Goal: Task Accomplishment & Management: Manage account settings

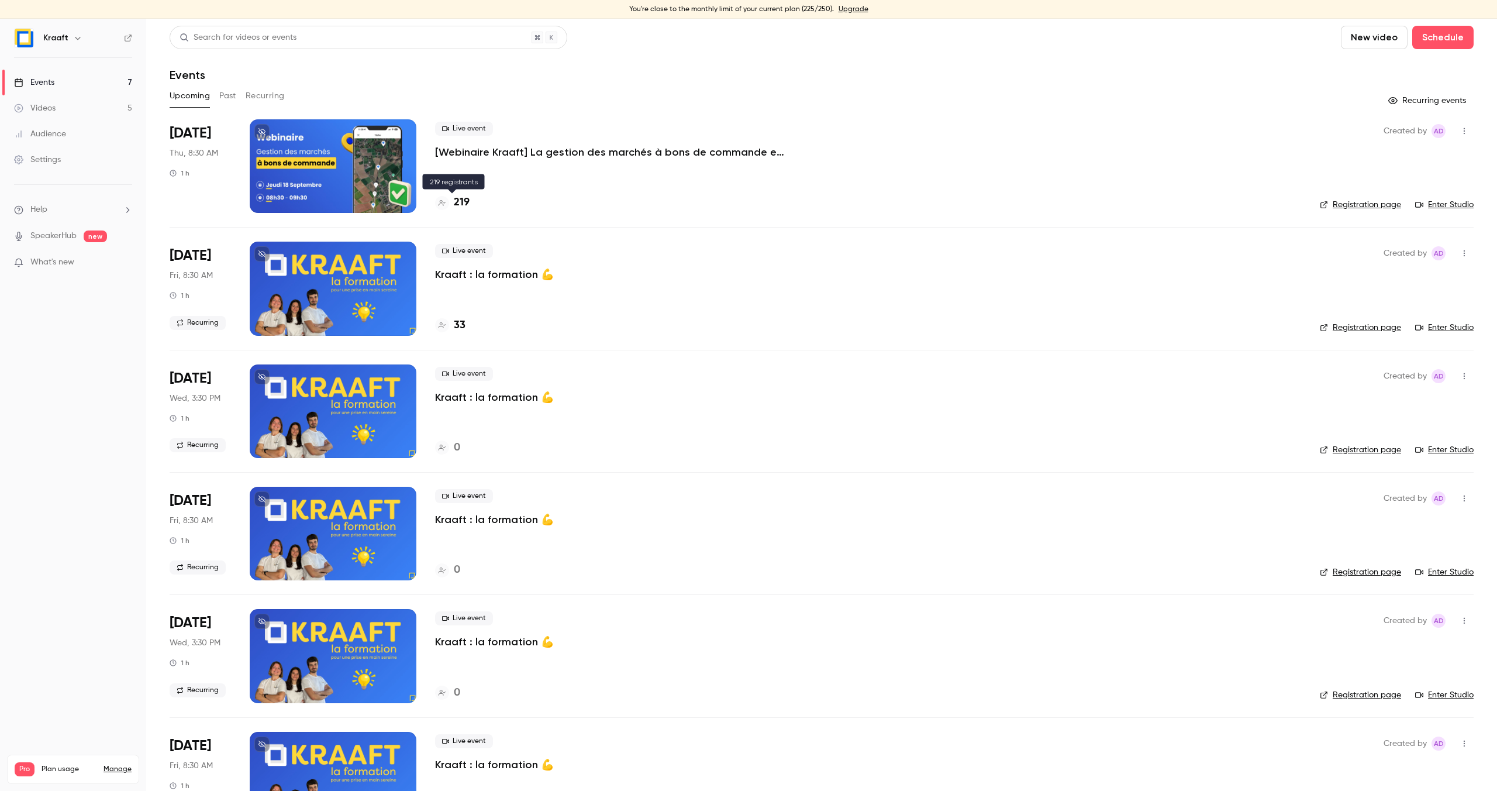
click at [466, 206] on h4 "219" at bounding box center [462, 203] width 16 height 16
click at [468, 201] on h4 "219" at bounding box center [462, 203] width 16 height 16
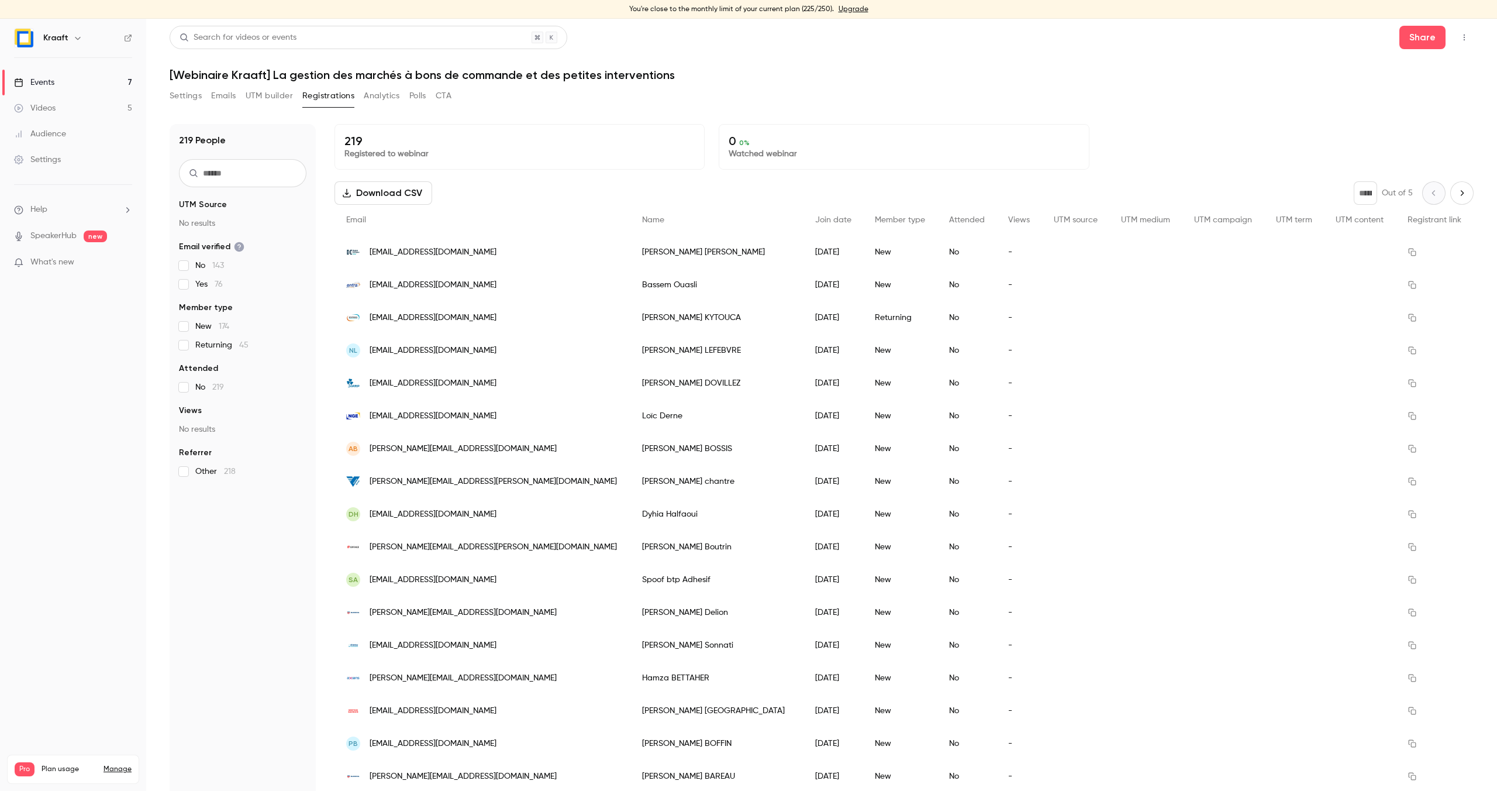
click at [274, 171] on input "text" at bounding box center [243, 173] width 128 height 28
type input "*****"
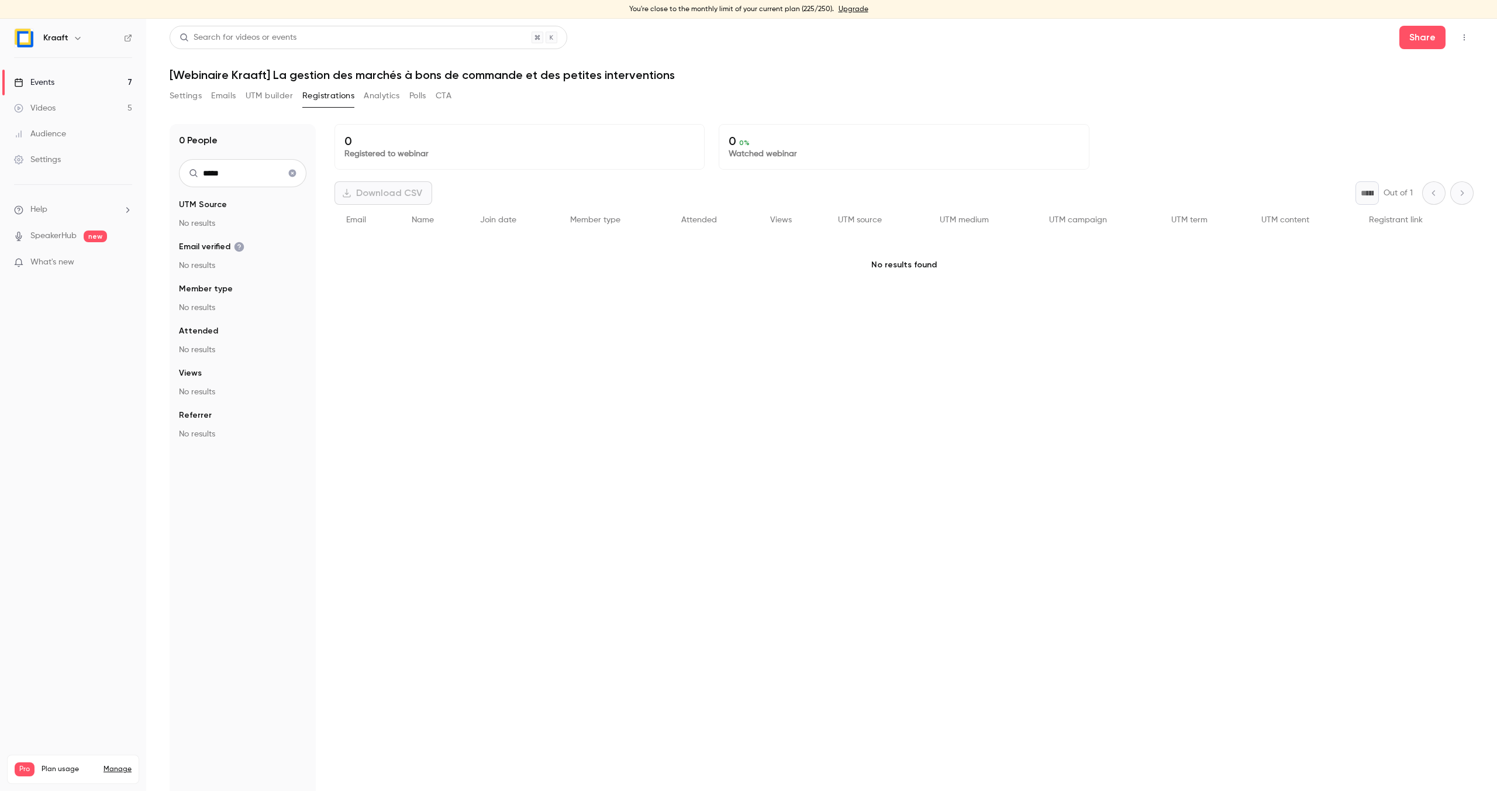
click at [263, 171] on input "*****" at bounding box center [243, 173] width 128 height 28
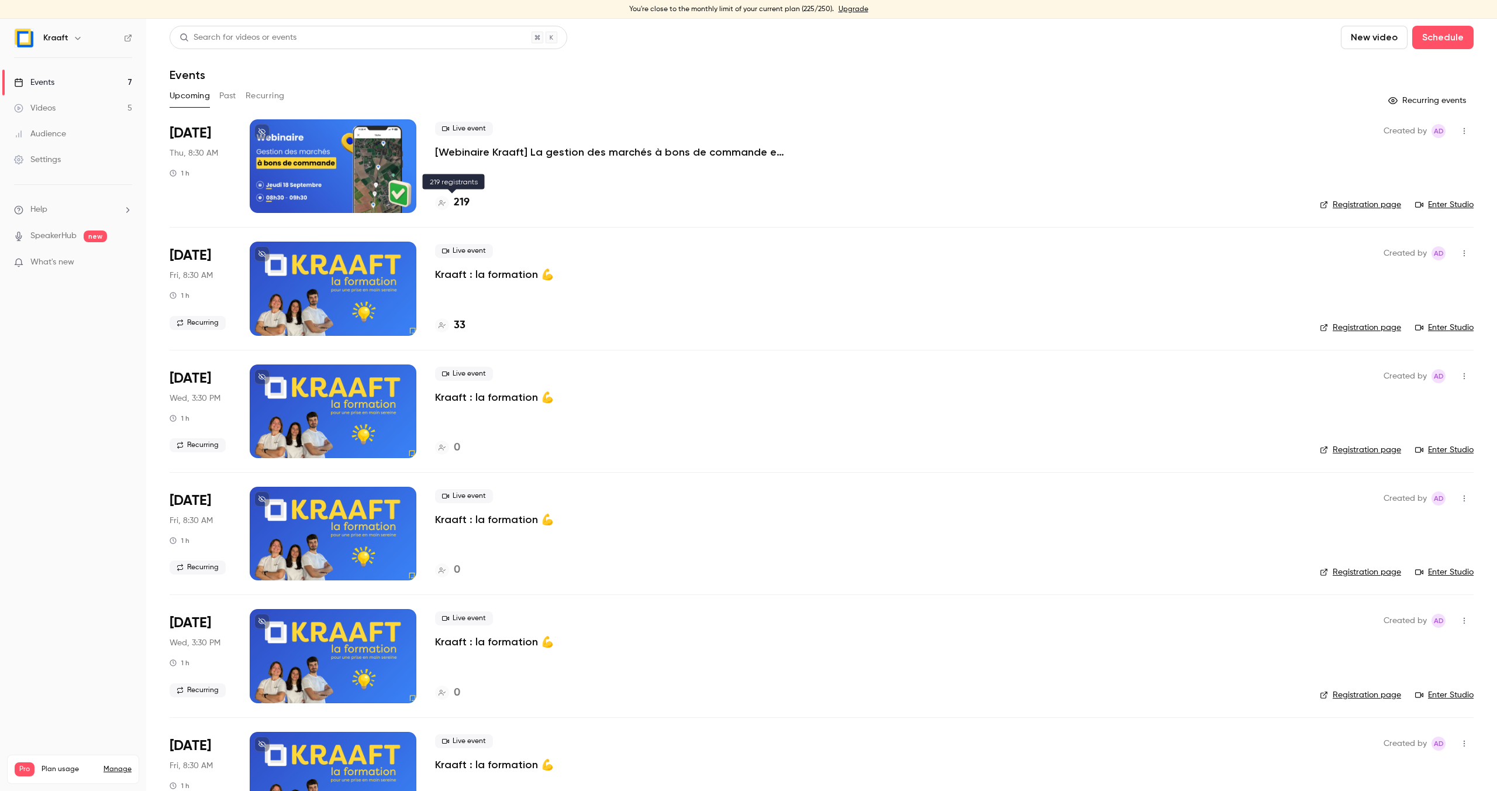
click at [462, 207] on h4 "219" at bounding box center [462, 203] width 16 height 16
click at [464, 326] on h4 "33" at bounding box center [460, 326] width 12 height 16
click at [469, 202] on h4 "219" at bounding box center [462, 203] width 16 height 16
click at [465, 197] on h4 "232" at bounding box center [463, 203] width 18 height 16
click at [494, 151] on p "[Webinaire Kraaft] La gestion des marchés à bons de commande et des petites int…" at bounding box center [610, 152] width 351 height 14
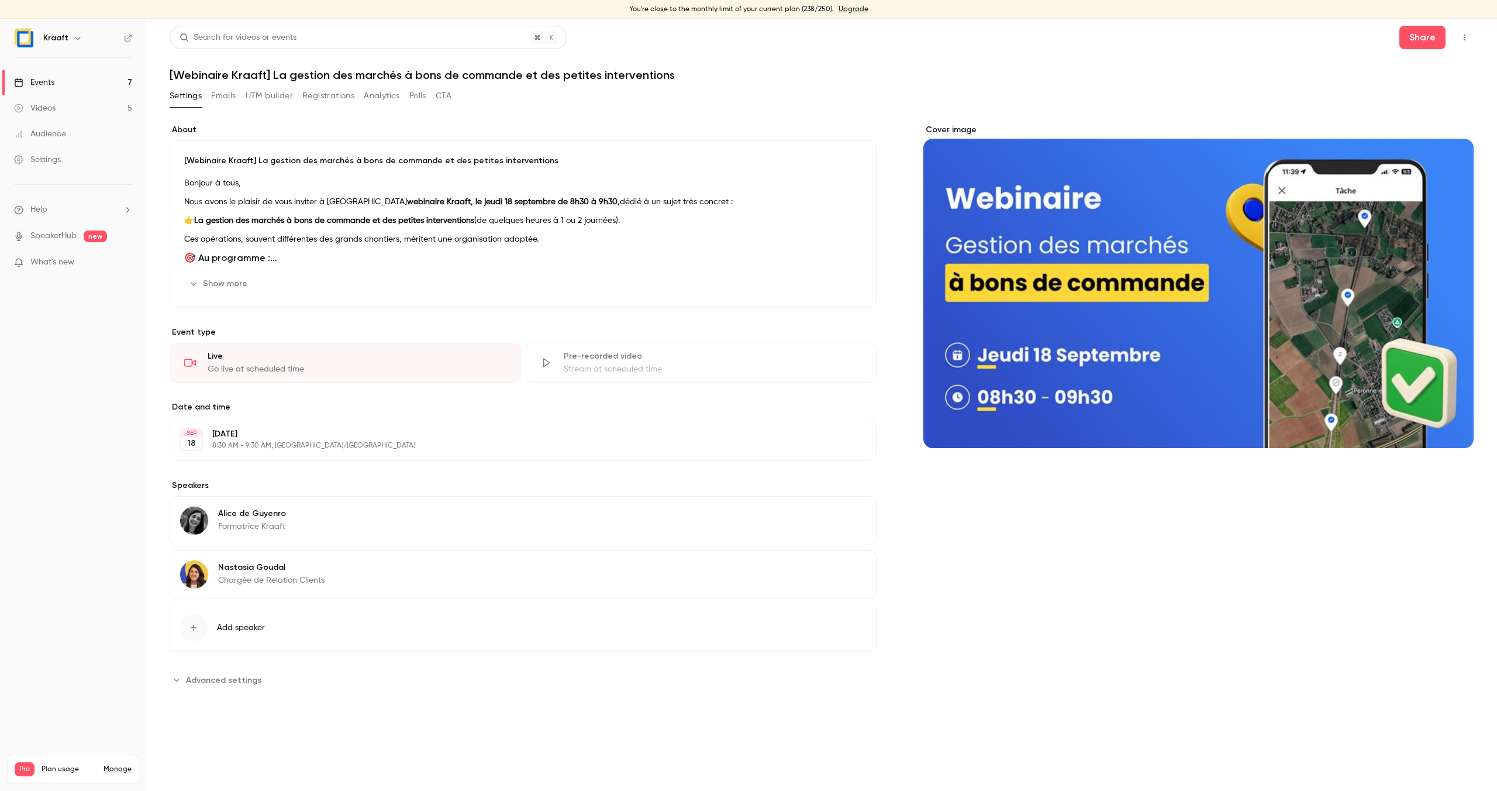
click at [236, 281] on button "Show more" at bounding box center [219, 283] width 70 height 19
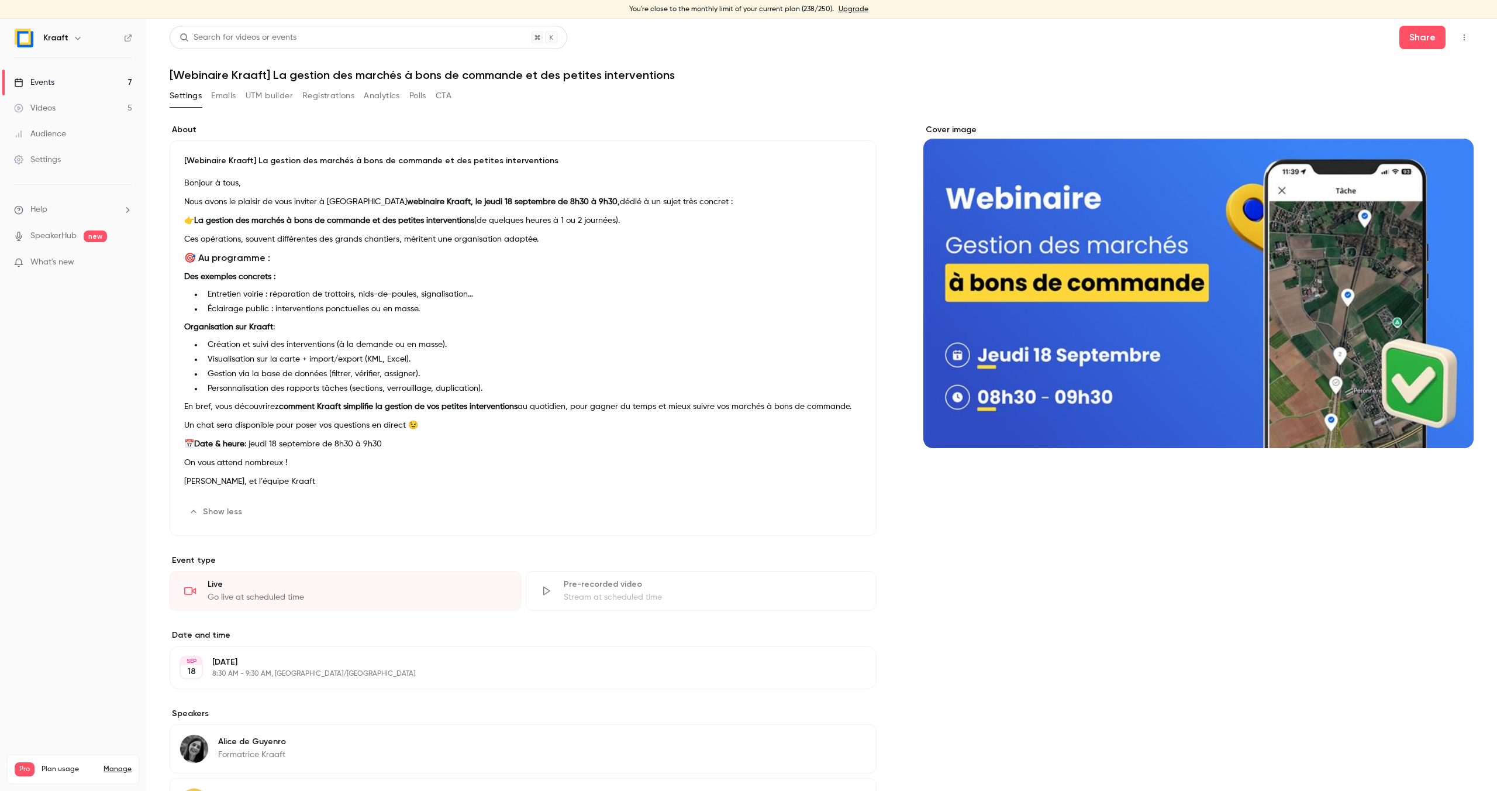
click at [1004, 269] on div "Cover image" at bounding box center [1199, 286] width 550 height 324
click at [0, 0] on input "Cover image" at bounding box center [0, 0] width 0 height 0
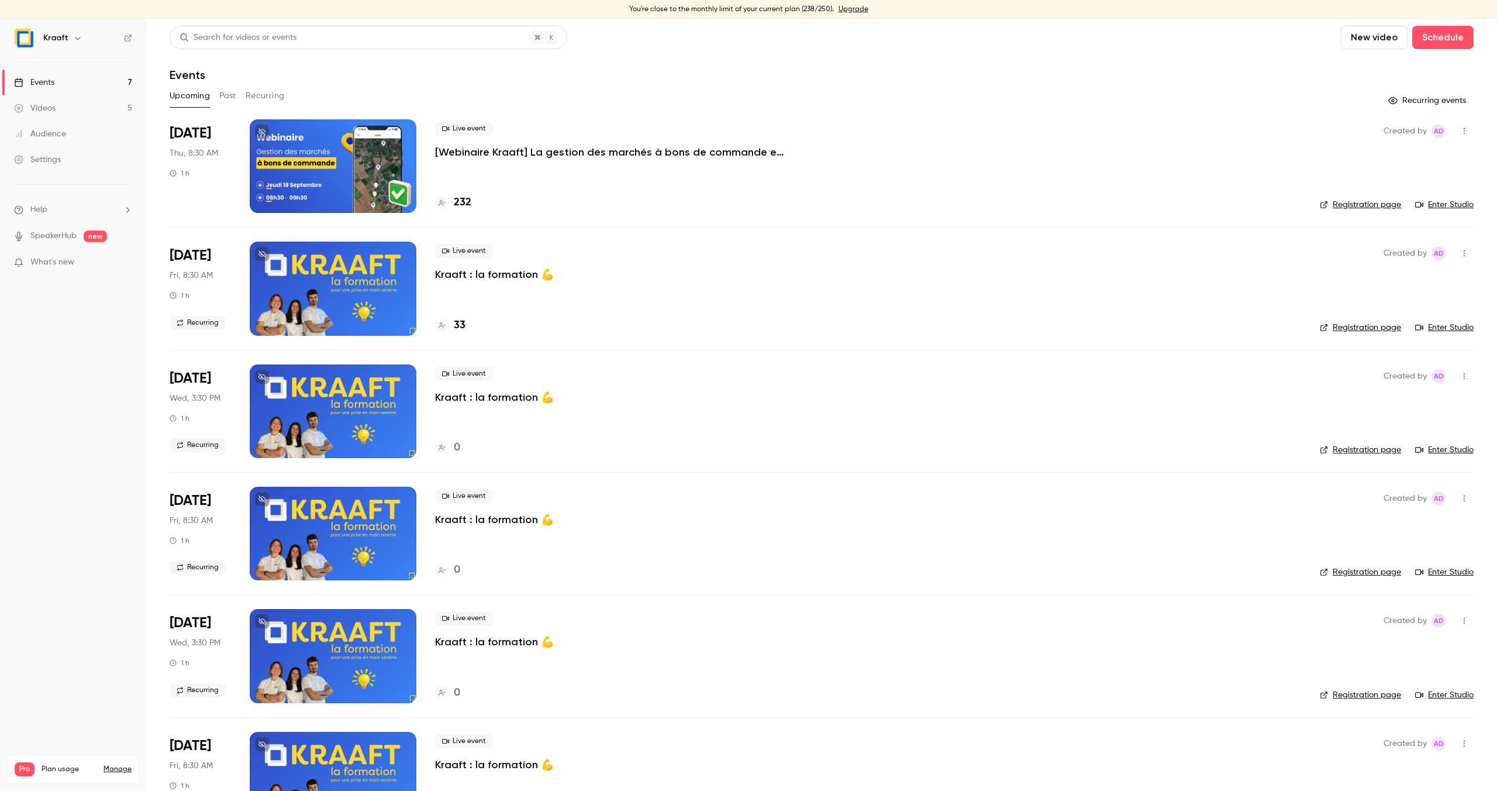
click at [1354, 205] on link "Registration page" at bounding box center [1360, 205] width 81 height 12
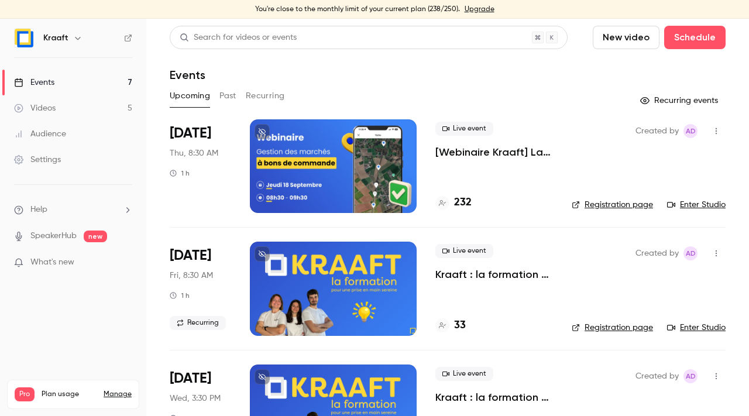
click at [455, 201] on h4 "232" at bounding box center [463, 203] width 18 height 16
click at [610, 208] on link "Registration page" at bounding box center [611, 205] width 81 height 12
